Goal: Go to known website: Access a specific website the user already knows

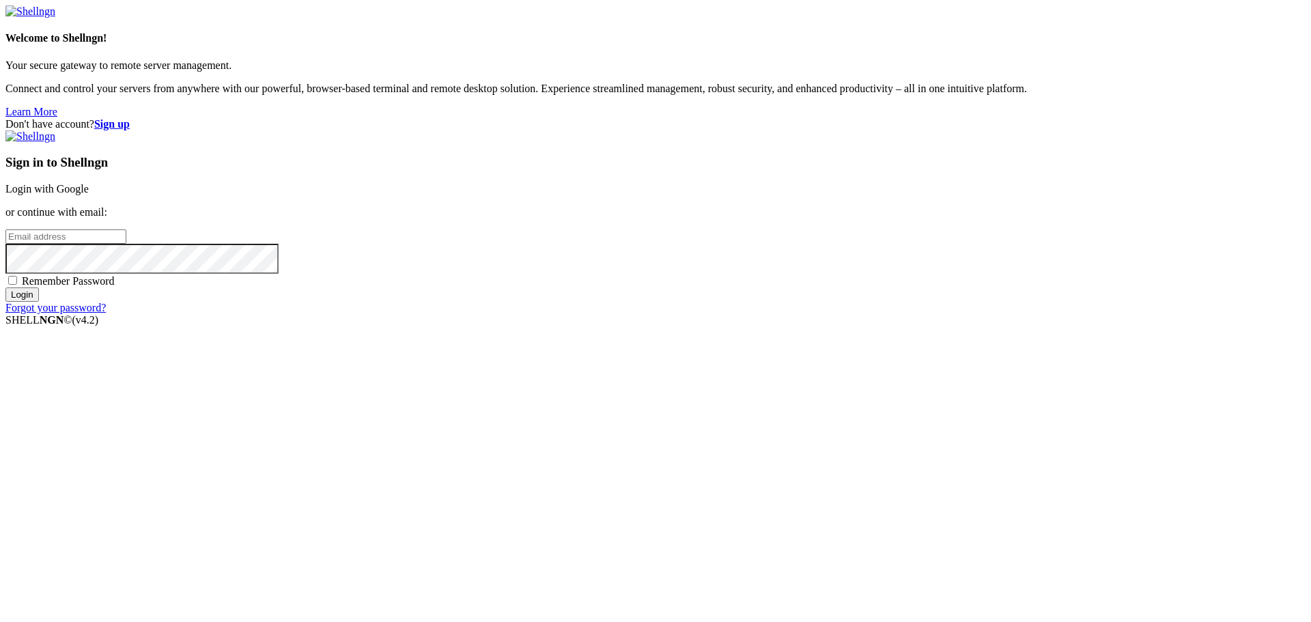
click at [89, 195] on link "Login with Google" at bounding box center [46, 189] width 83 height 12
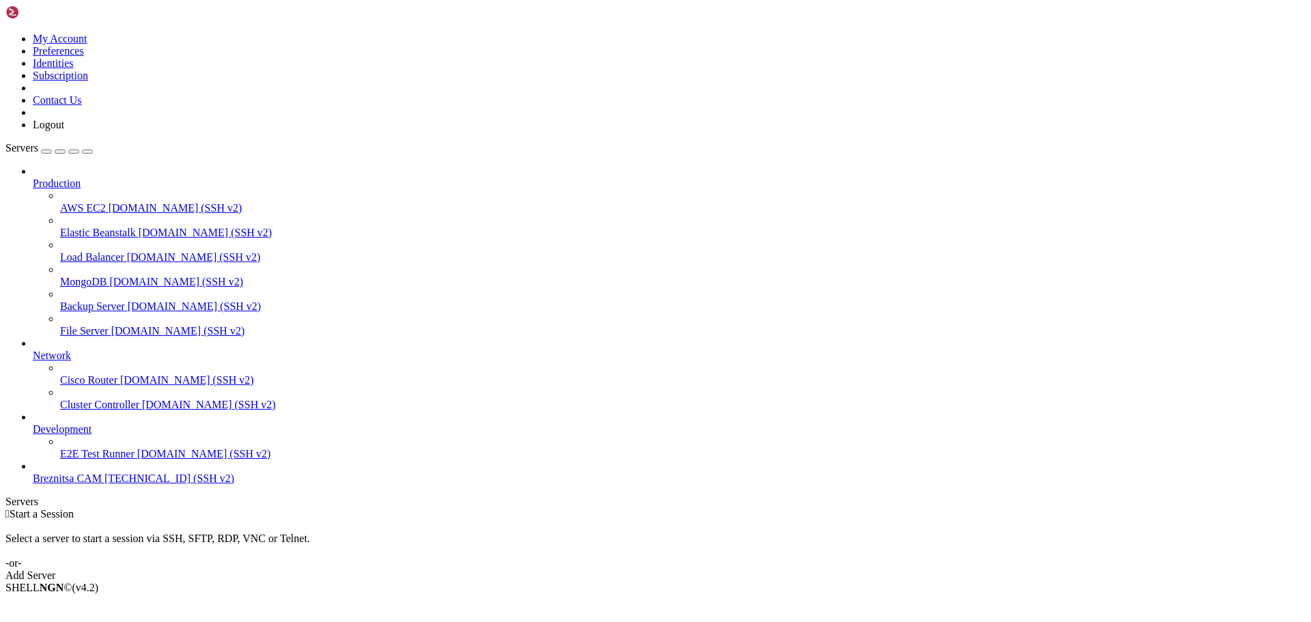
click at [88, 484] on span "Breznitsa CAM" at bounding box center [67, 479] width 69 height 12
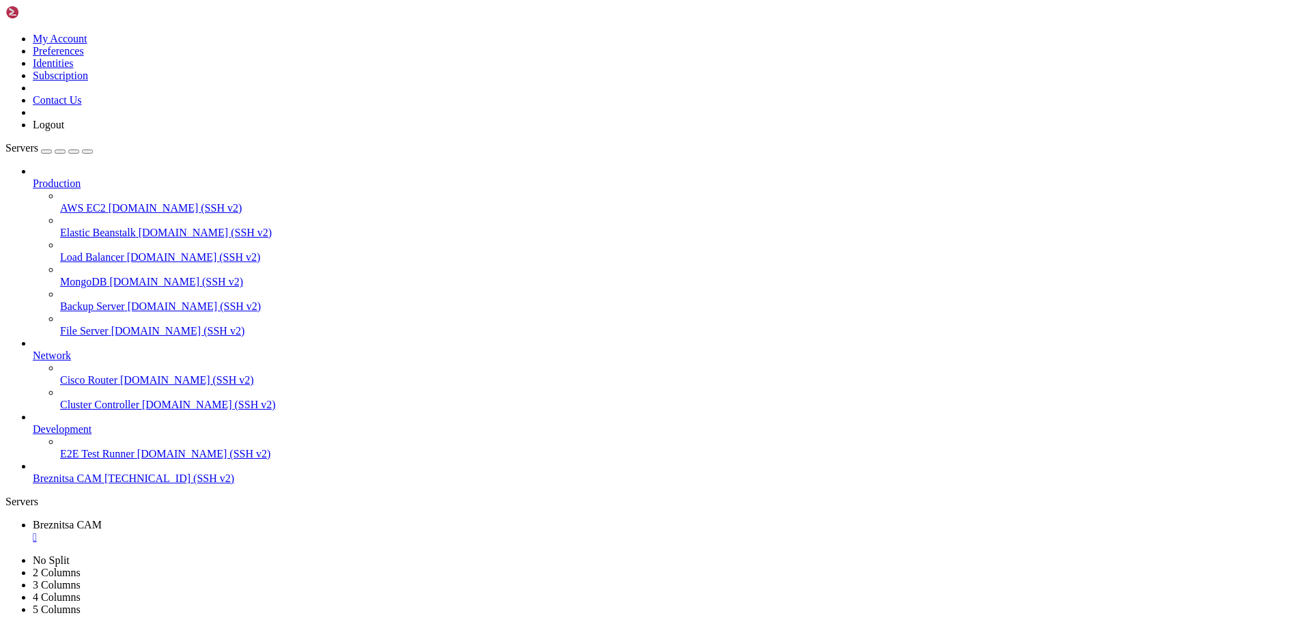
drag, startPoint x: 296, startPoint y: 1050, endPoint x: 270, endPoint y: 1066, distance: 31.3
